Goal: Information Seeking & Learning: Learn about a topic

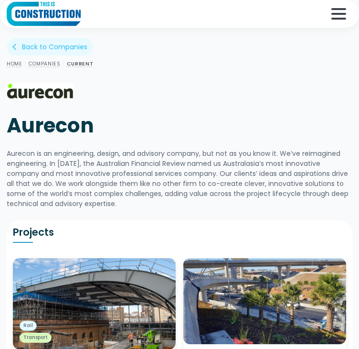
scroll to position [311, 0]
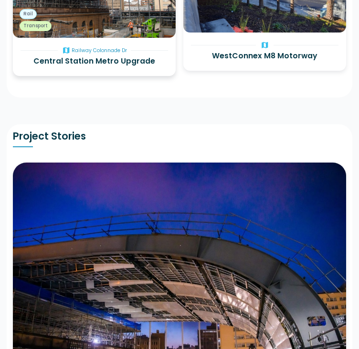
click at [163, 67] on h3 "Central Station Metro Upgrade" at bounding box center [95, 60] width 148 height 11
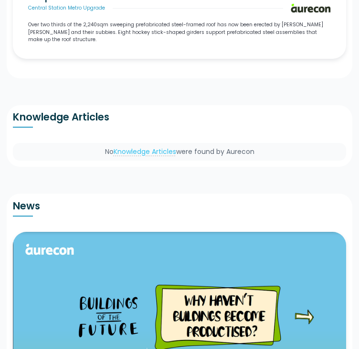
scroll to position [741, 0]
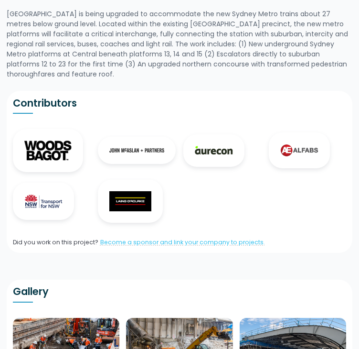
scroll to position [138, 0]
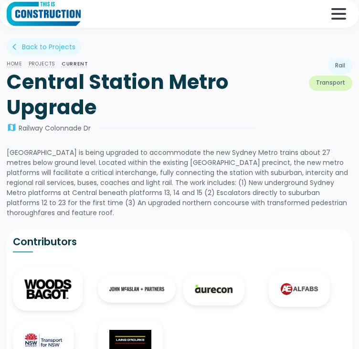
scroll to position [139, 0]
